Goal: Communication & Community: Ask a question

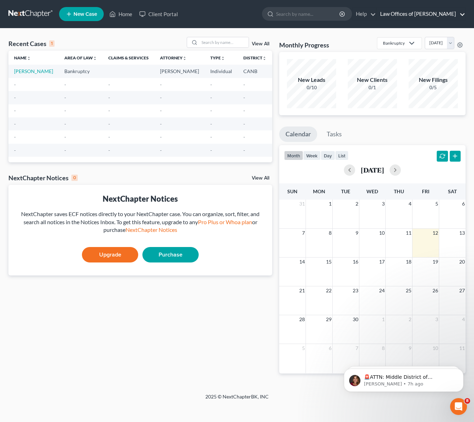
click at [463, 15] on link "Law Offices of [PERSON_NAME]" at bounding box center [421, 14] width 89 height 13
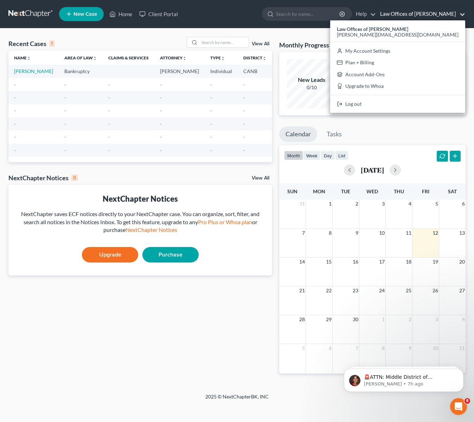
click at [463, 15] on link "Law Offices of [PERSON_NAME]" at bounding box center [421, 14] width 89 height 13
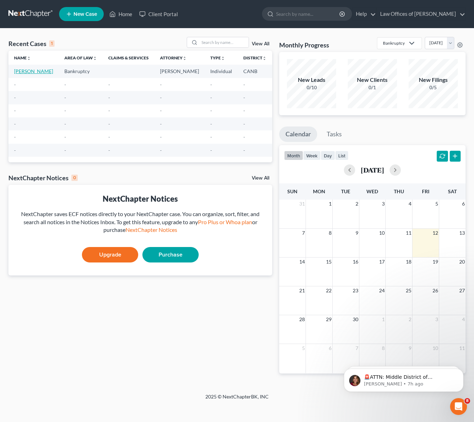
click at [23, 72] on link "Flores, Rafael" at bounding box center [33, 71] width 39 height 6
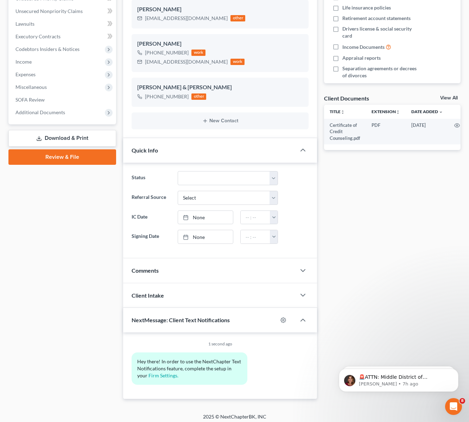
scroll to position [173, 0]
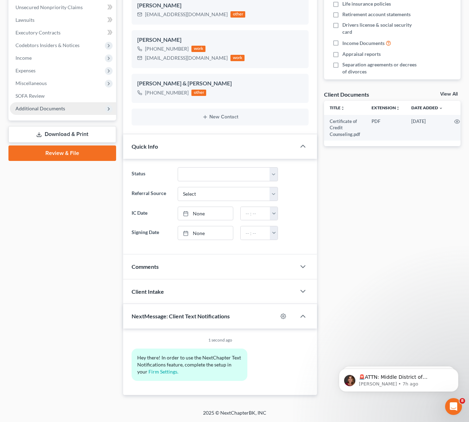
click at [108, 109] on icon at bounding box center [109, 109] width 6 height 6
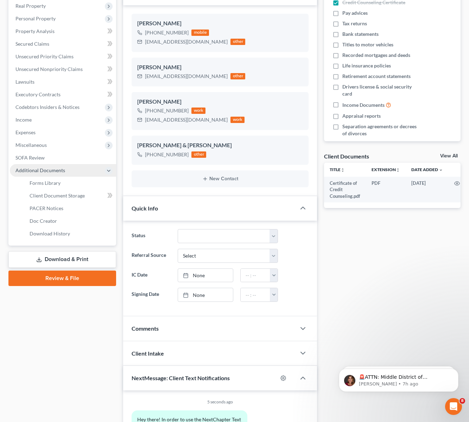
scroll to position [0, 0]
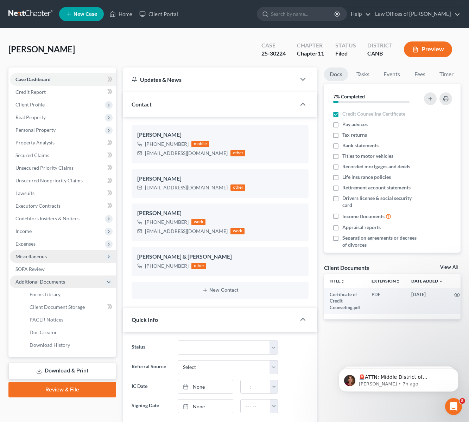
click at [110, 256] on icon at bounding box center [109, 257] width 6 height 6
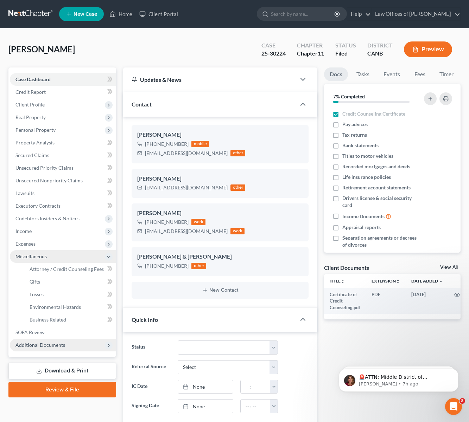
click at [110, 256] on icon at bounding box center [109, 257] width 6 height 6
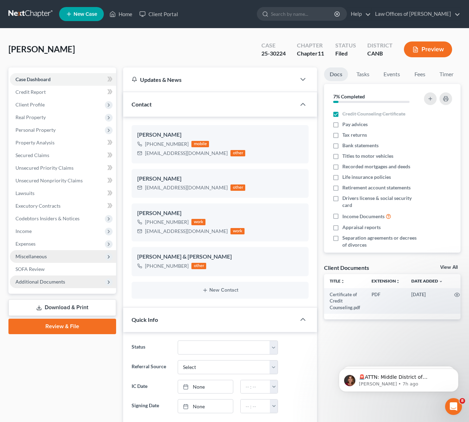
click at [177, 50] on div "Flores, Rafael Upgraded Case 25-30224 Chapter Chapter 11 Status Filed District …" at bounding box center [234, 52] width 452 height 31
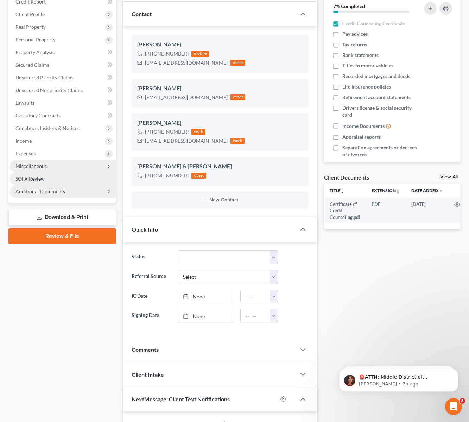
scroll to position [105, 0]
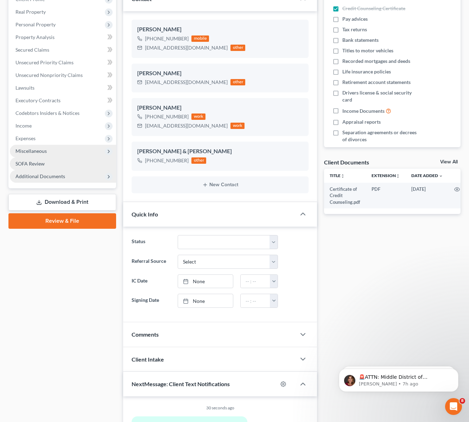
click at [38, 162] on span "SOFA Review" at bounding box center [29, 164] width 29 height 6
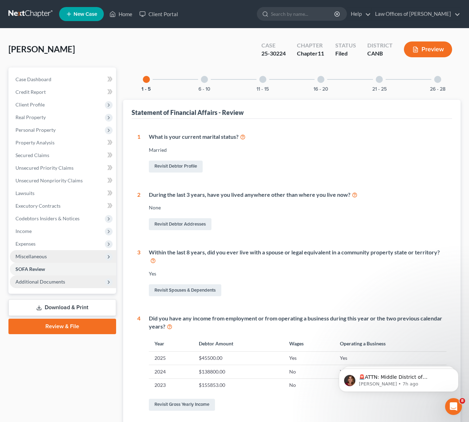
click at [59, 282] on span "Additional Documents" at bounding box center [40, 282] width 50 height 6
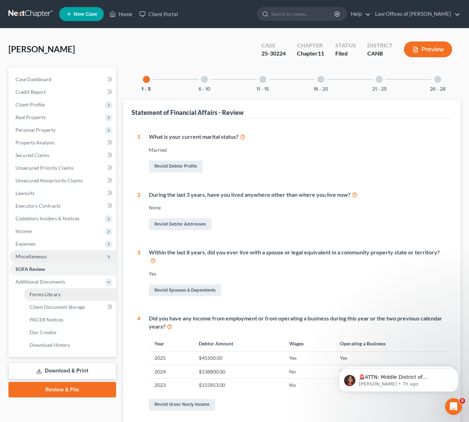
click at [57, 293] on span "Forms Library" at bounding box center [45, 294] width 31 height 6
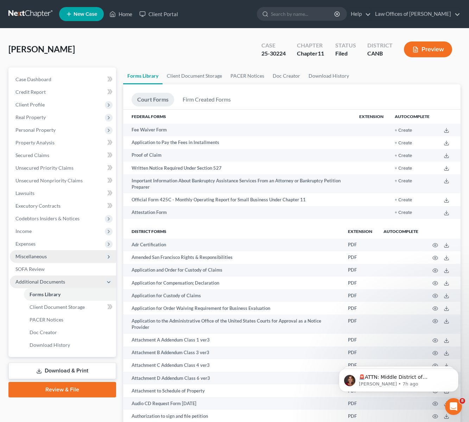
click at [56, 280] on span "Additional Documents" at bounding box center [40, 282] width 50 height 6
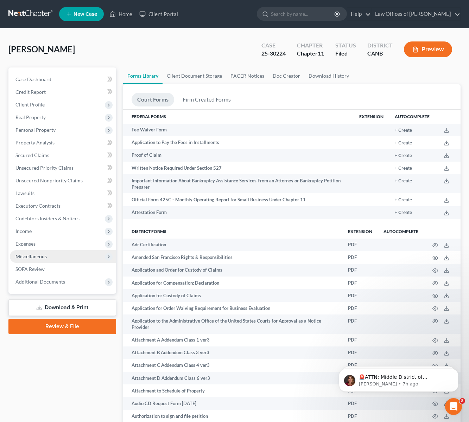
click at [46, 257] on span "Miscellaneous" at bounding box center [63, 256] width 106 height 13
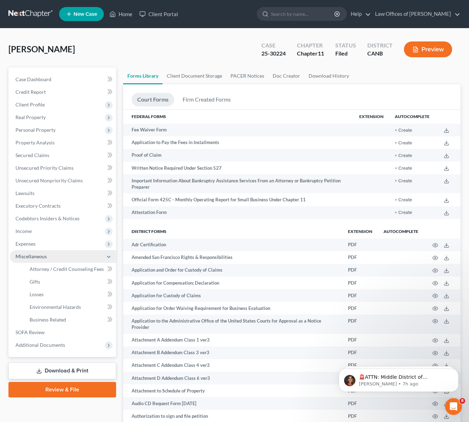
click at [46, 257] on span "Miscellaneous" at bounding box center [63, 256] width 106 height 13
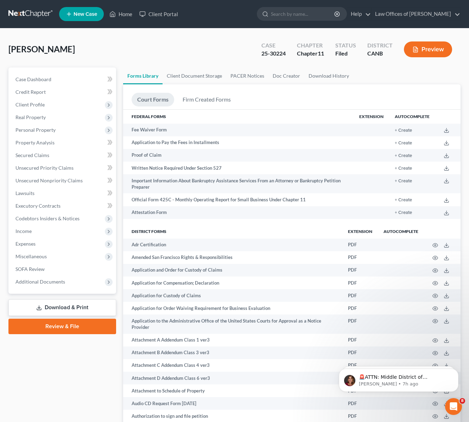
click at [312, 50] on div "Chapter 11" at bounding box center [310, 54] width 27 height 8
click at [46, 76] on span "Case Dashboard" at bounding box center [33, 79] width 36 height 6
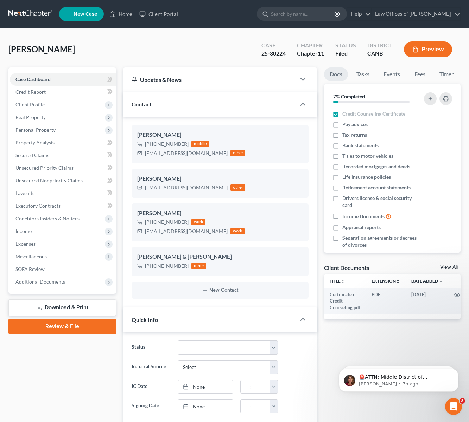
click at [223, 47] on div "Flores, Rafael Upgraded Case 25-30224 Chapter Chapter 11 Status Filed District …" at bounding box center [234, 52] width 452 height 31
click at [303, 80] on icon "button" at bounding box center [302, 79] width 8 height 8
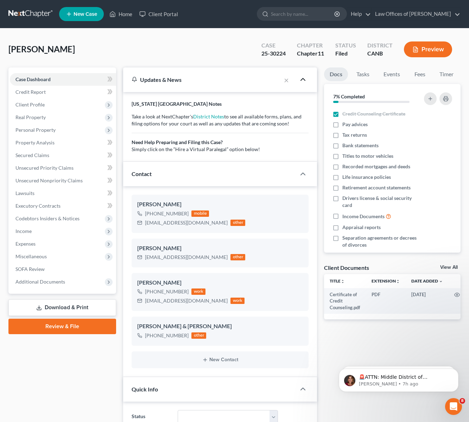
click at [303, 80] on icon "button" at bounding box center [302, 79] width 8 height 8
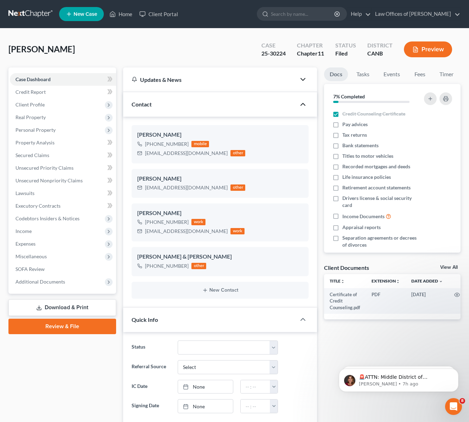
click at [303, 105] on icon "button" at bounding box center [302, 104] width 8 height 8
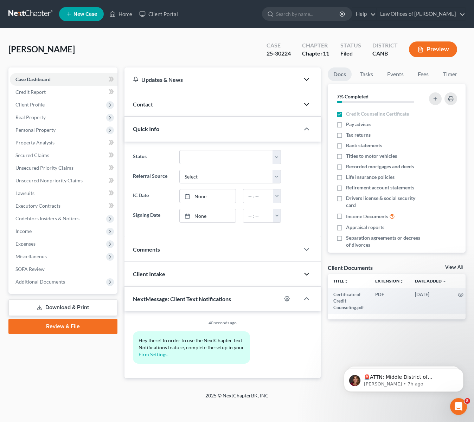
click at [310, 274] on icon "button" at bounding box center [306, 274] width 8 height 8
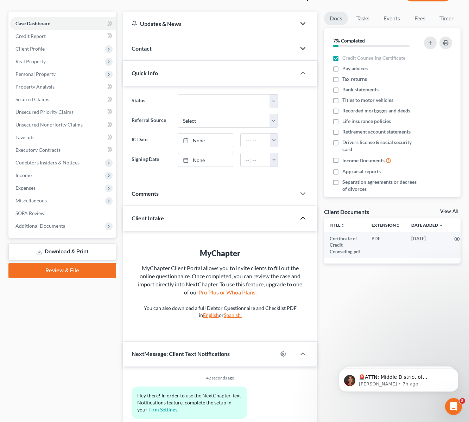
scroll to position [94, 0]
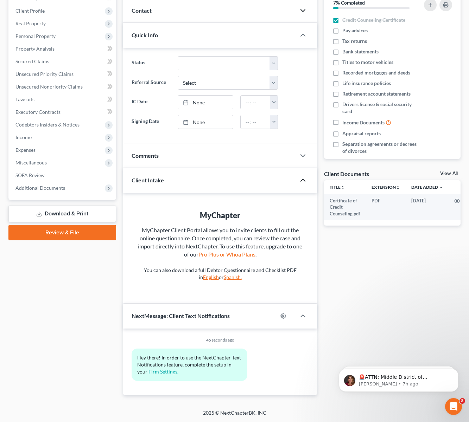
click at [303, 179] on icon "button" at bounding box center [302, 180] width 8 height 8
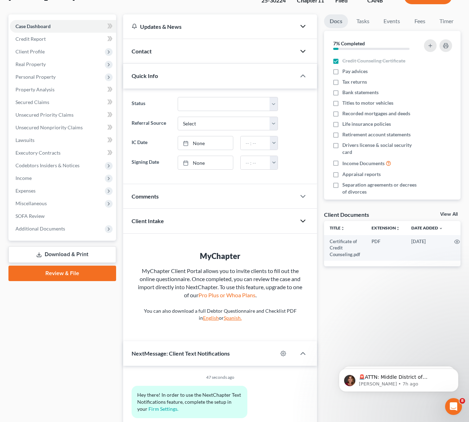
scroll to position [0, 0]
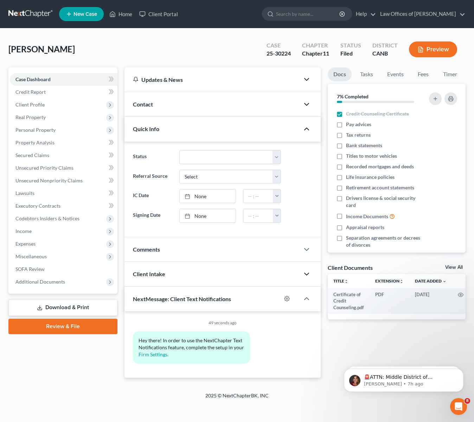
click at [305, 128] on icon "button" at bounding box center [306, 129] width 8 height 8
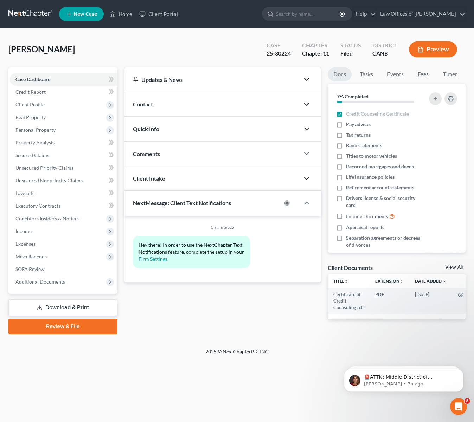
click at [306, 104] on icon "button" at bounding box center [306, 104] width 8 height 8
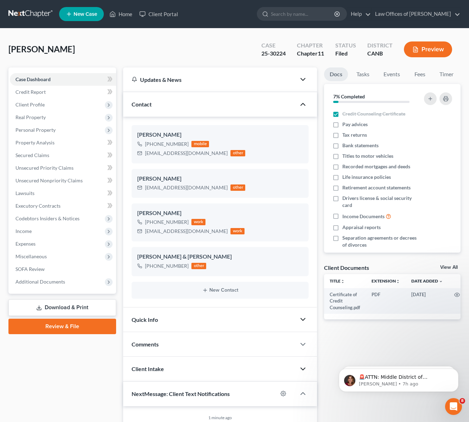
click at [306, 104] on icon "button" at bounding box center [302, 104] width 8 height 8
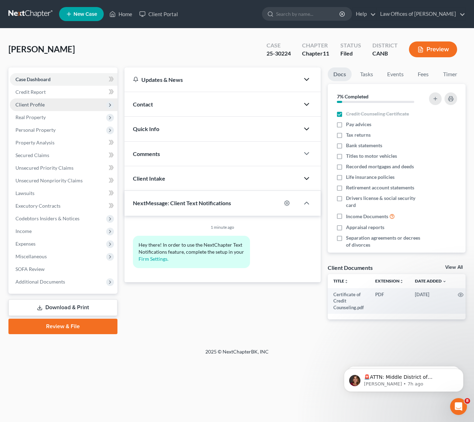
click at [34, 103] on span "Client Profile" at bounding box center [29, 105] width 29 height 6
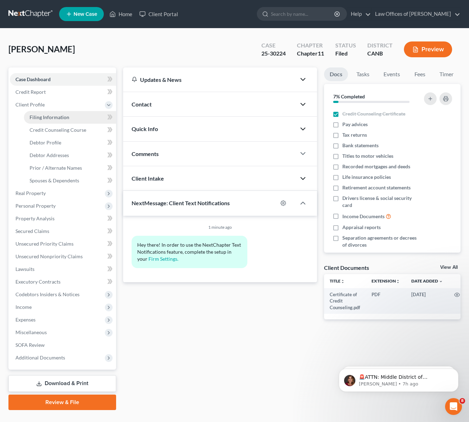
click at [56, 120] on span "Filing Information" at bounding box center [50, 117] width 40 height 6
select select "1"
select select "0"
select select "1"
select select "4"
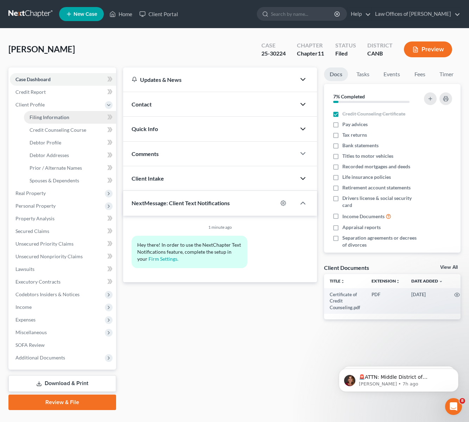
select select "1"
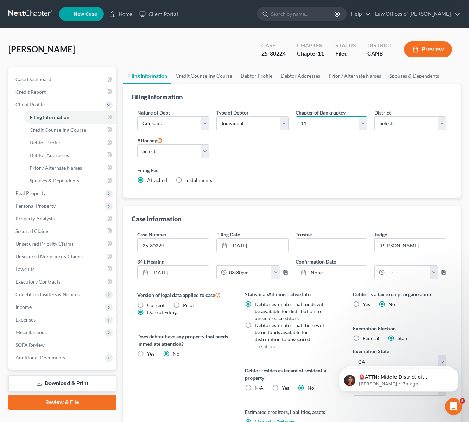
click at [365, 125] on select "Select 7 11 12 13" at bounding box center [331, 123] width 72 height 14
click at [366, 118] on select "Select 7 11 12 13" at bounding box center [331, 123] width 72 height 14
select select "3"
click at [295, 116] on select "Select 7 11 12 13" at bounding box center [331, 123] width 72 height 14
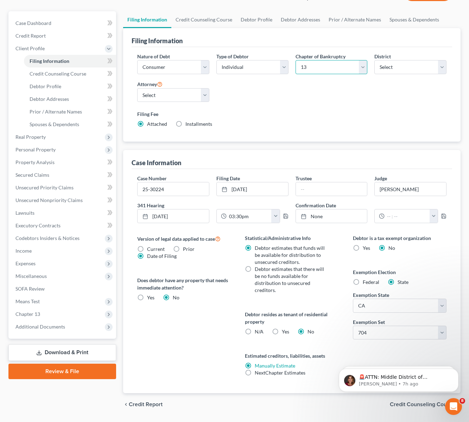
scroll to position [70, 0]
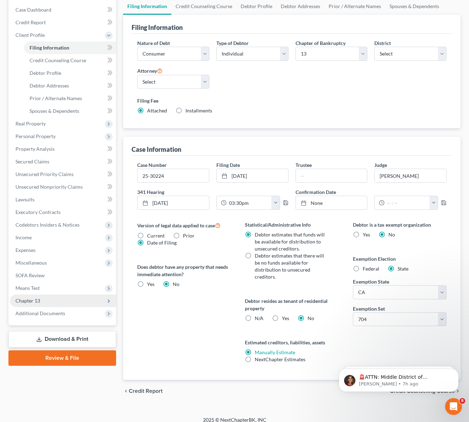
click at [111, 301] on icon at bounding box center [109, 301] width 6 height 6
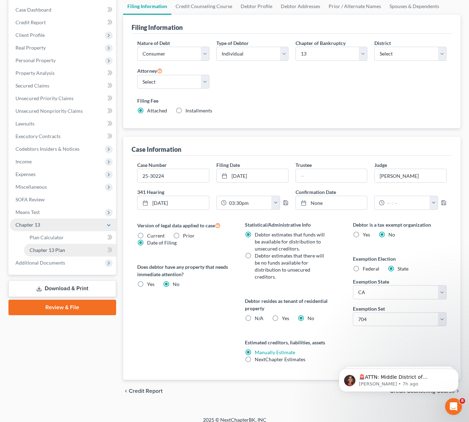
click at [54, 250] on span "Chapter 13 Plan" at bounding box center [48, 250] width 36 height 6
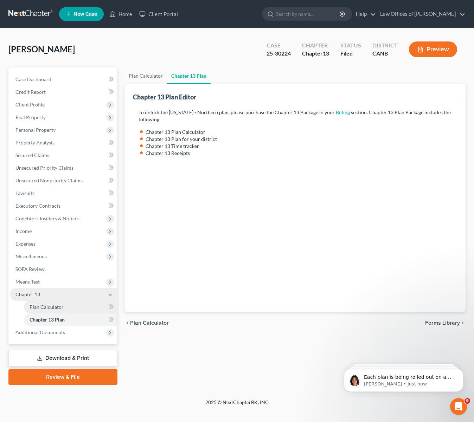
click at [45, 305] on span "Plan Calculator" at bounding box center [47, 307] width 34 height 6
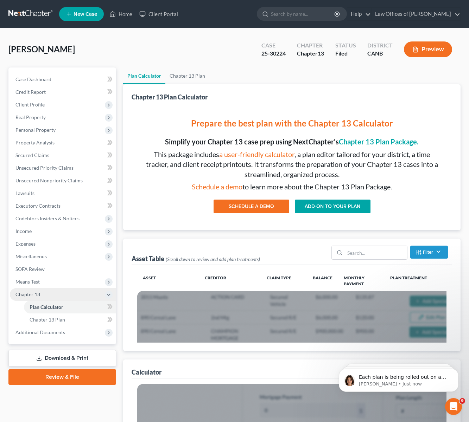
click at [43, 294] on span "Chapter 13" at bounding box center [63, 294] width 106 height 13
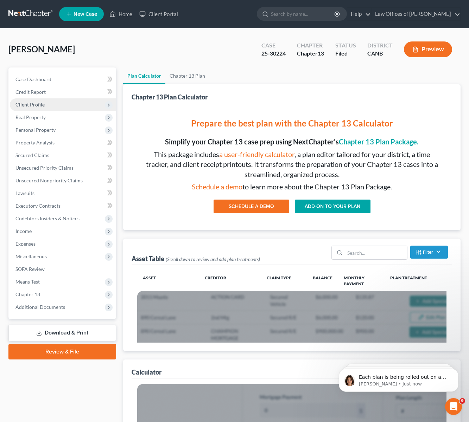
click at [108, 106] on icon at bounding box center [109, 105] width 6 height 6
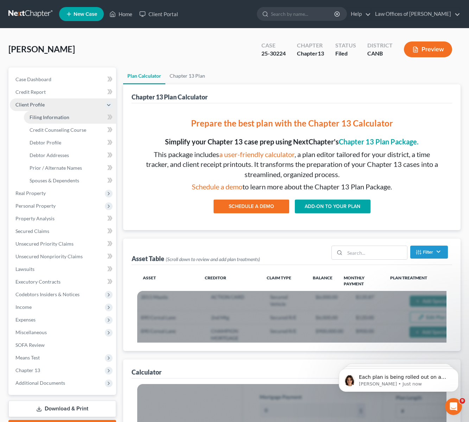
click at [80, 118] on link "Filing Information" at bounding box center [70, 117] width 92 height 13
select select "1"
select select "0"
select select "3"
select select "9"
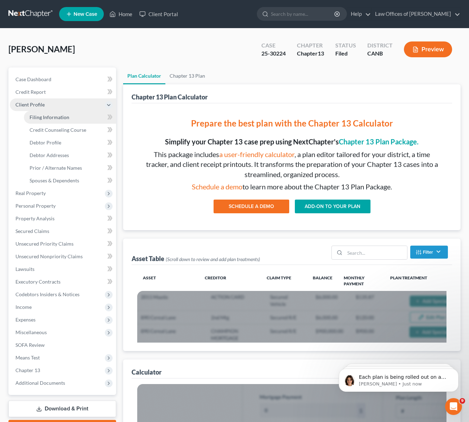
select select "0"
select select "4"
select select "1"
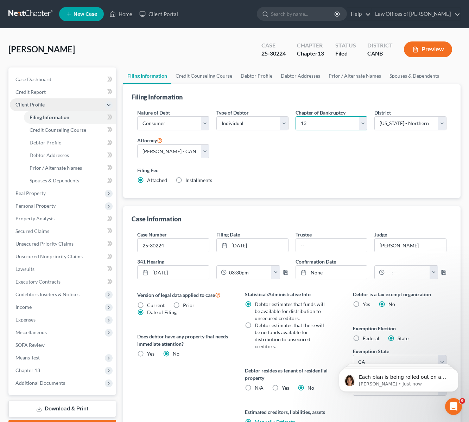
click at [362, 122] on select "Select 7 11 12 13" at bounding box center [331, 123] width 72 height 14
select select "1"
click at [295, 116] on select "Select 7 11 12 13" at bounding box center [331, 123] width 72 height 14
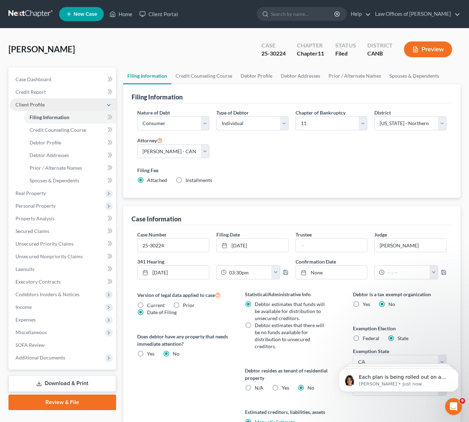
click at [286, 151] on div "Nature of Debt Select Business Consumer Other Nature of Business Select Clearin…" at bounding box center [292, 149] width 316 height 81
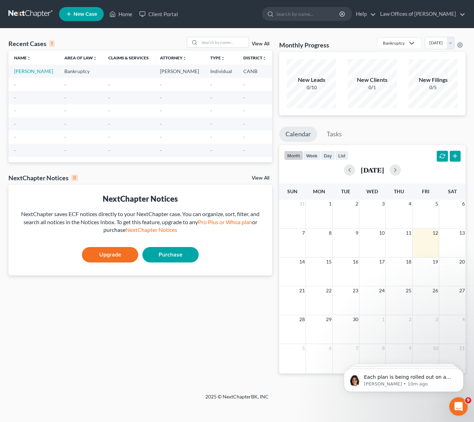
click at [463, 399] on div "Open Intercom Messenger" at bounding box center [457, 405] width 17 height 17
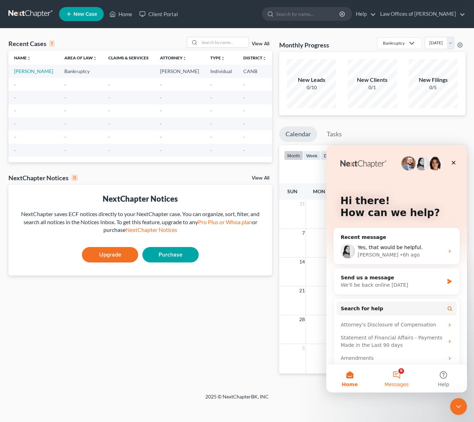
click at [398, 374] on button "9 Messages" at bounding box center [396, 379] width 47 height 28
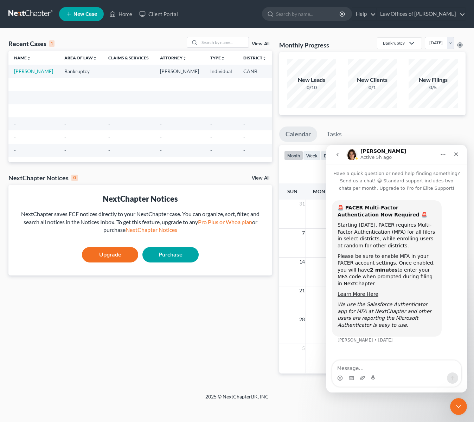
click at [336, 156] on icon "go back" at bounding box center [338, 155] width 6 height 6
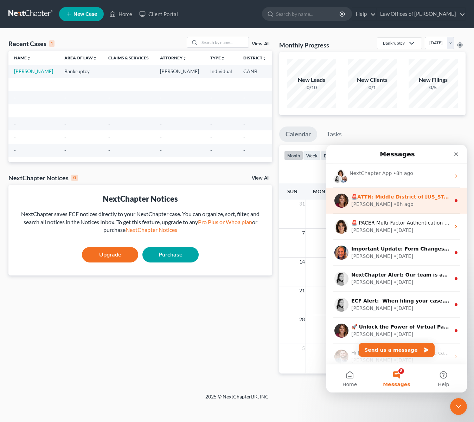
scroll to position [70, 0]
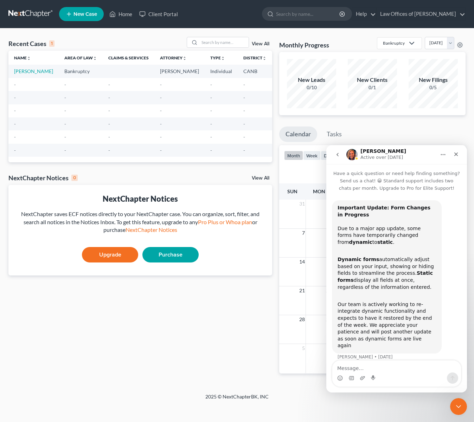
click at [338, 154] on icon "go back" at bounding box center [338, 155] width 6 height 6
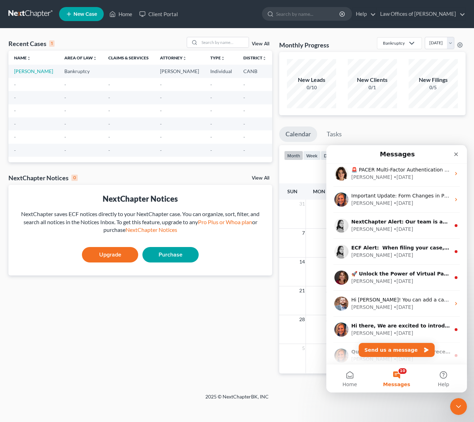
scroll to position [105, 0]
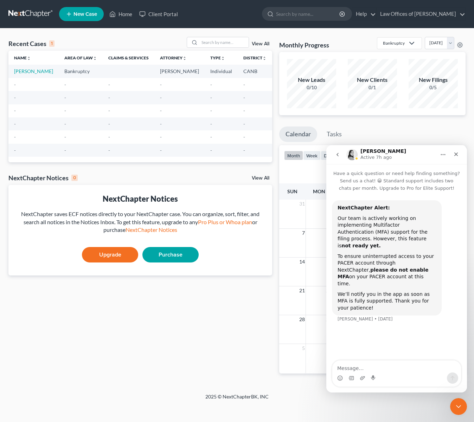
click at [339, 153] on icon "go back" at bounding box center [338, 155] width 6 height 6
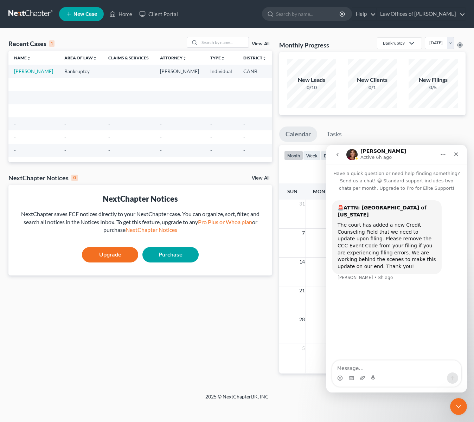
click at [339, 154] on icon "go back" at bounding box center [338, 155] width 6 height 6
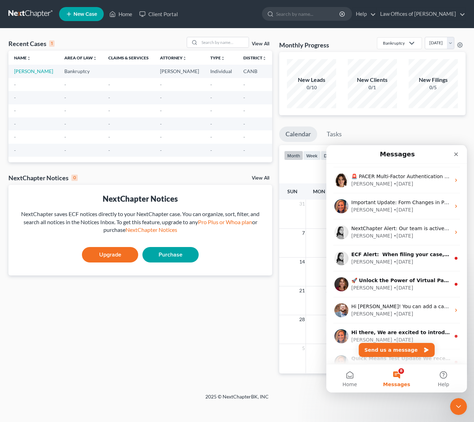
scroll to position [141, 0]
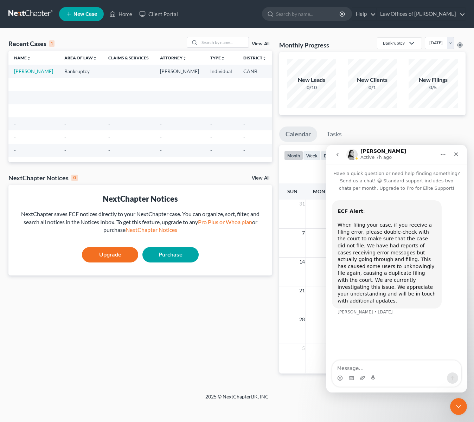
click at [340, 154] on button "go back" at bounding box center [337, 154] width 13 height 13
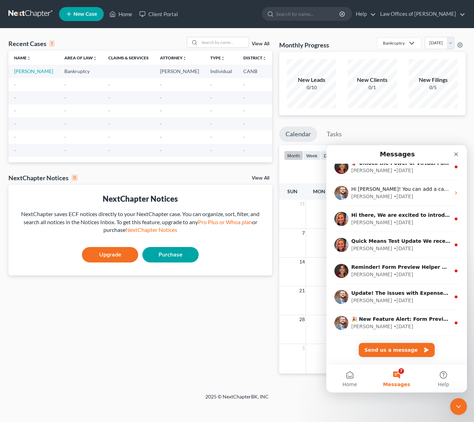
scroll to position [216, 0]
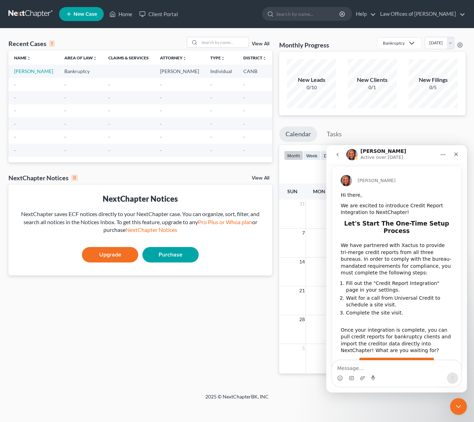
scroll to position [64, 0]
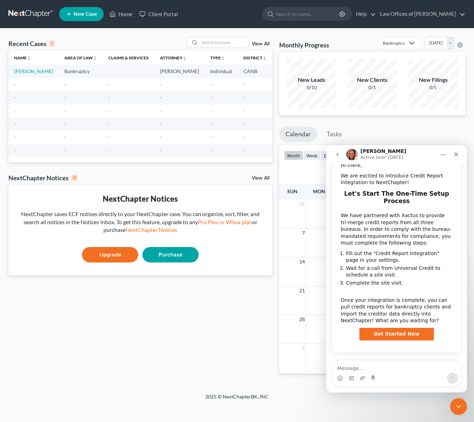
click at [341, 154] on button "go back" at bounding box center [337, 154] width 13 height 13
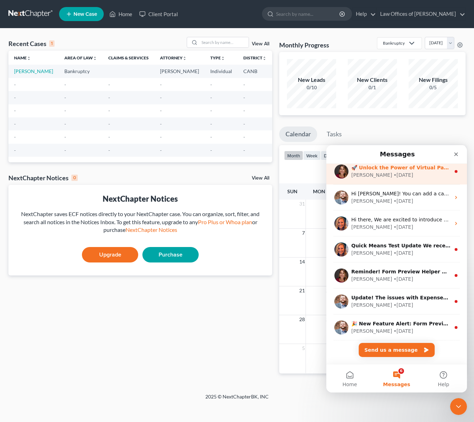
scroll to position [216, 0]
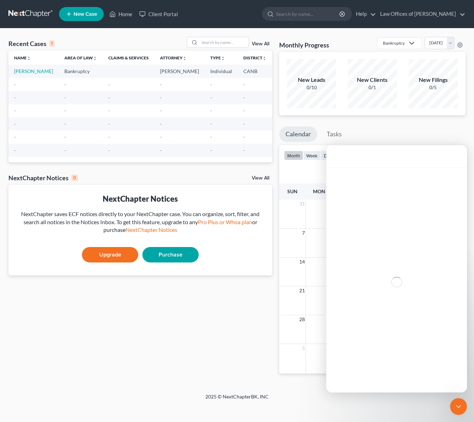
scroll to position [187, 0]
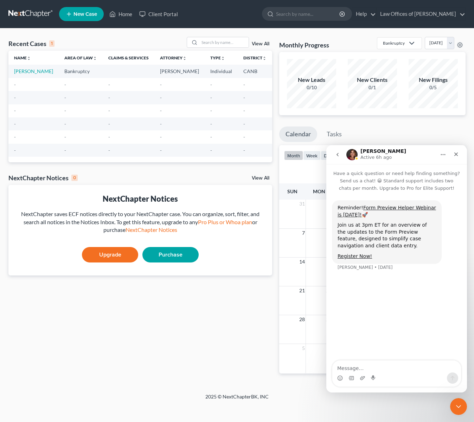
click at [338, 156] on icon "go back" at bounding box center [337, 155] width 2 height 4
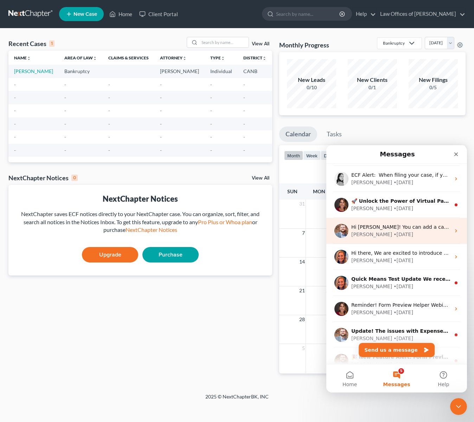
scroll to position [216, 0]
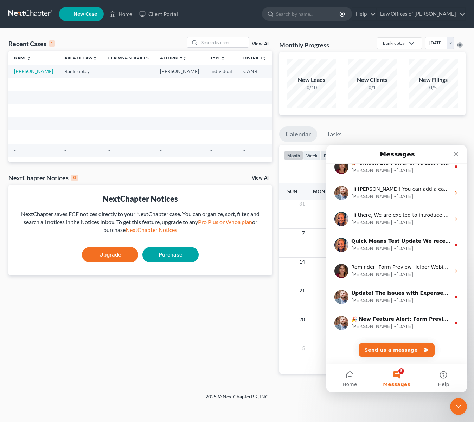
click at [399, 375] on button "5 Messages" at bounding box center [396, 379] width 47 height 28
click at [399, 372] on button "5 Messages" at bounding box center [396, 379] width 47 height 28
click at [401, 385] on span "Messages" at bounding box center [396, 384] width 27 height 5
click at [410, 348] on button "Send us a message" at bounding box center [397, 350] width 76 height 14
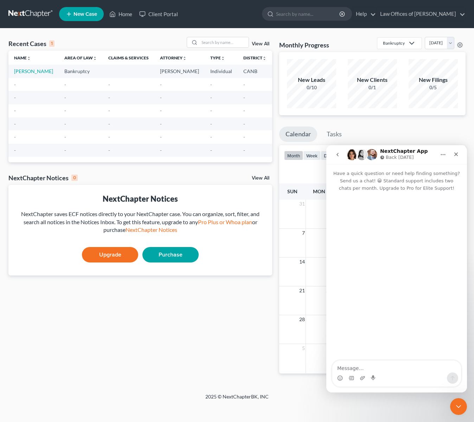
scroll to position [187, 0]
type textarea "I am considering adding the Chapter 13 package. DO you have the district forms …"
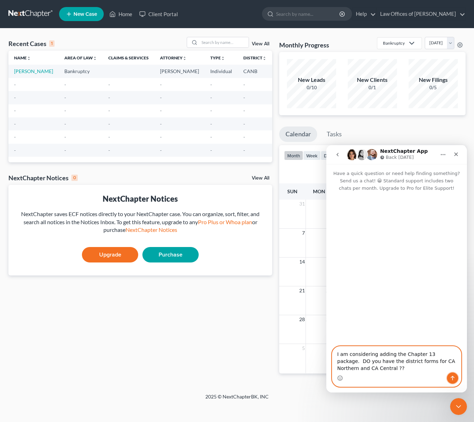
click at [453, 376] on icon "Send a message…" at bounding box center [453, 378] width 6 height 6
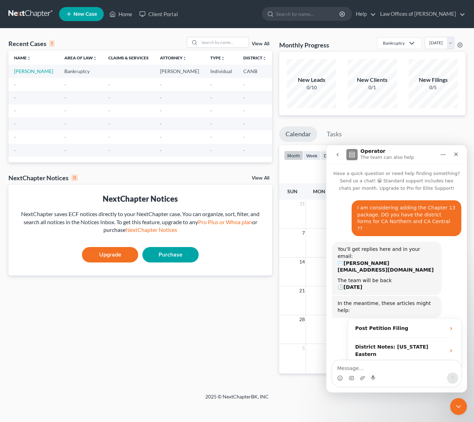
scroll to position [12, 0]
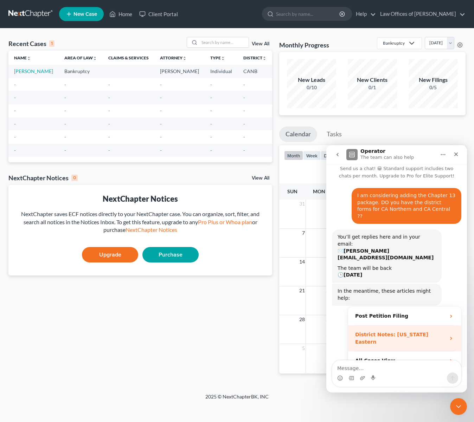
click at [444, 326] on div "District Notes: California Eastern" at bounding box center [404, 339] width 113 height 26
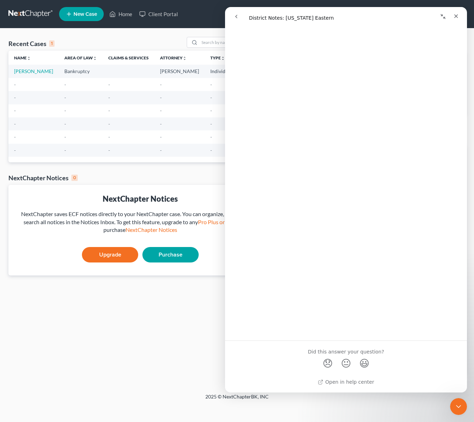
scroll to position [0, 0]
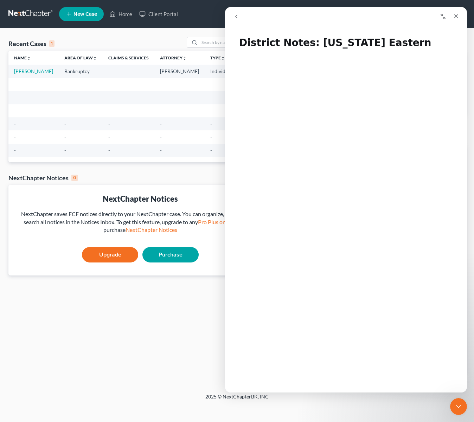
click at [237, 17] on icon "go back" at bounding box center [236, 17] width 6 height 6
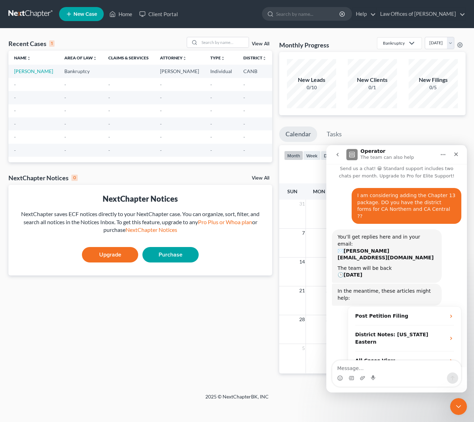
scroll to position [67, 0]
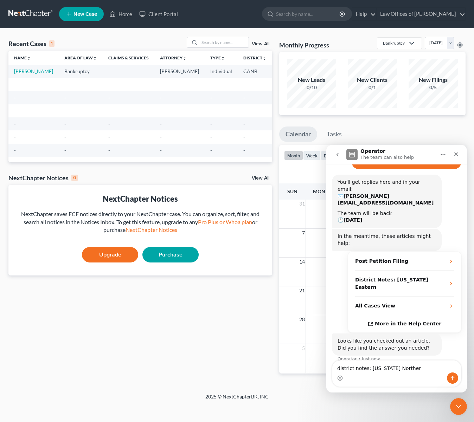
type textarea "district notes: California Northern"
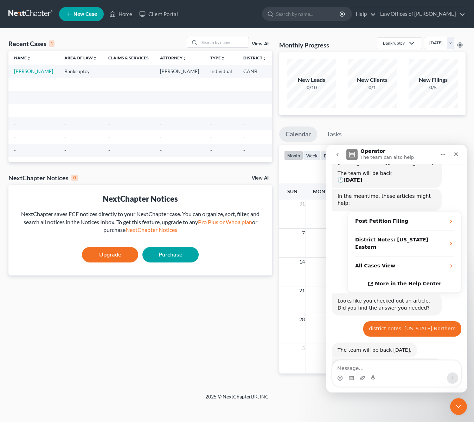
scroll to position [107, 0]
click at [450, 359] on div "You will be notified here and by email ( ann@draperlaw.com ) Operator • Just now" at bounding box center [396, 381] width 129 height 45
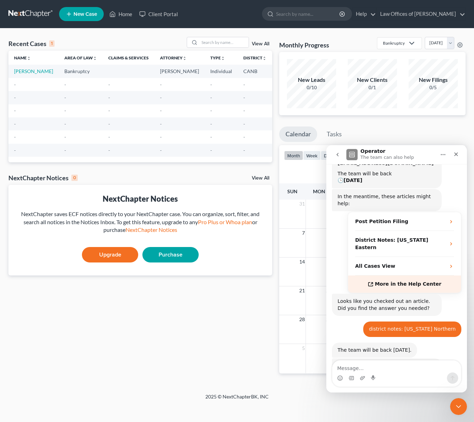
click at [400, 281] on span "More in the Help Center" at bounding box center [408, 284] width 66 height 6
